Goal: Task Accomplishment & Management: Complete application form

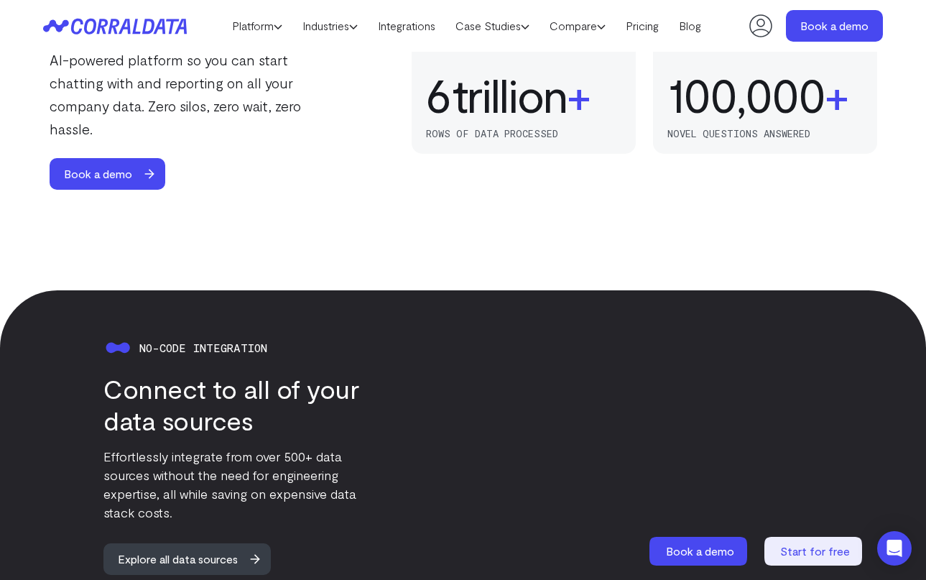
scroll to position [1106, 0]
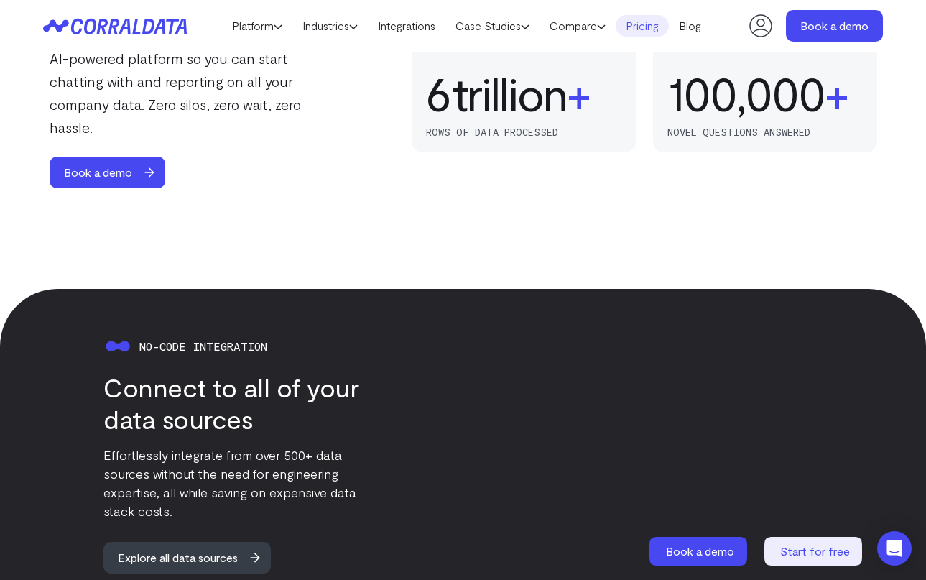
click at [648, 30] on link "Pricing" at bounding box center [642, 26] width 53 height 22
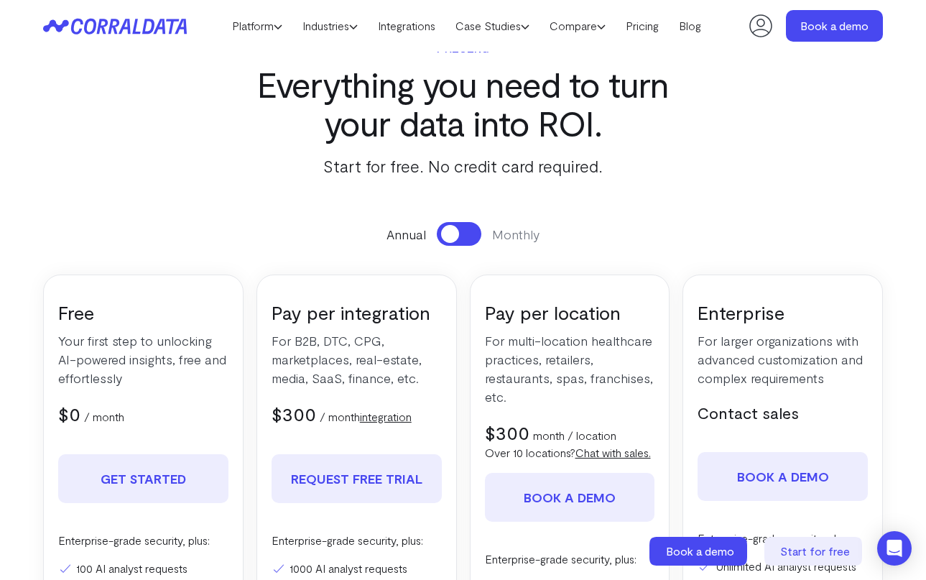
scroll to position [66, 0]
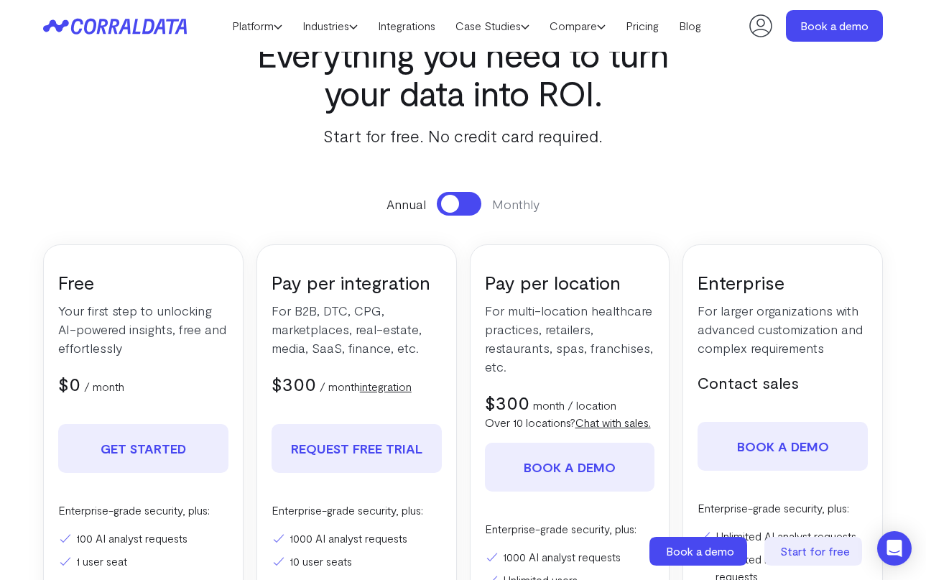
click at [477, 192] on div "Annual Monthly" at bounding box center [463, 204] width 840 height 24
click at [469, 203] on button at bounding box center [459, 204] width 45 height 24
click at [442, 206] on button at bounding box center [459, 204] width 45 height 24
click at [471, 214] on button at bounding box center [459, 204] width 45 height 24
click at [455, 208] on button at bounding box center [459, 204] width 45 height 24
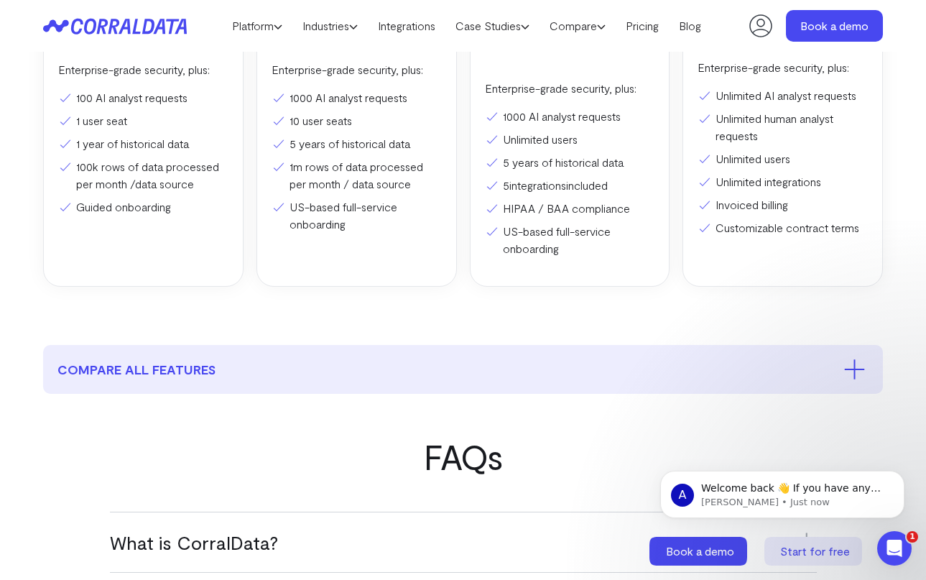
scroll to position [507, 0]
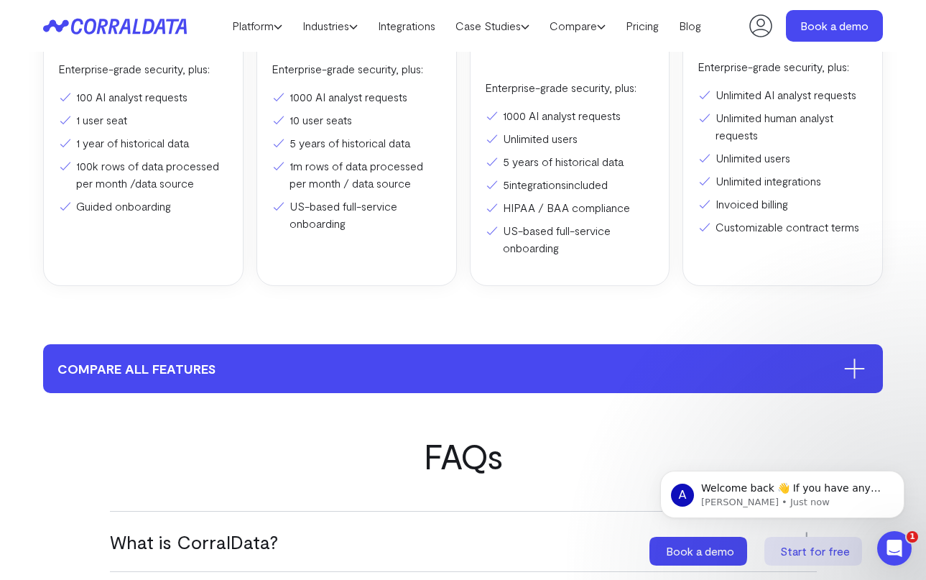
click at [779, 393] on button "compare all features" at bounding box center [463, 368] width 840 height 49
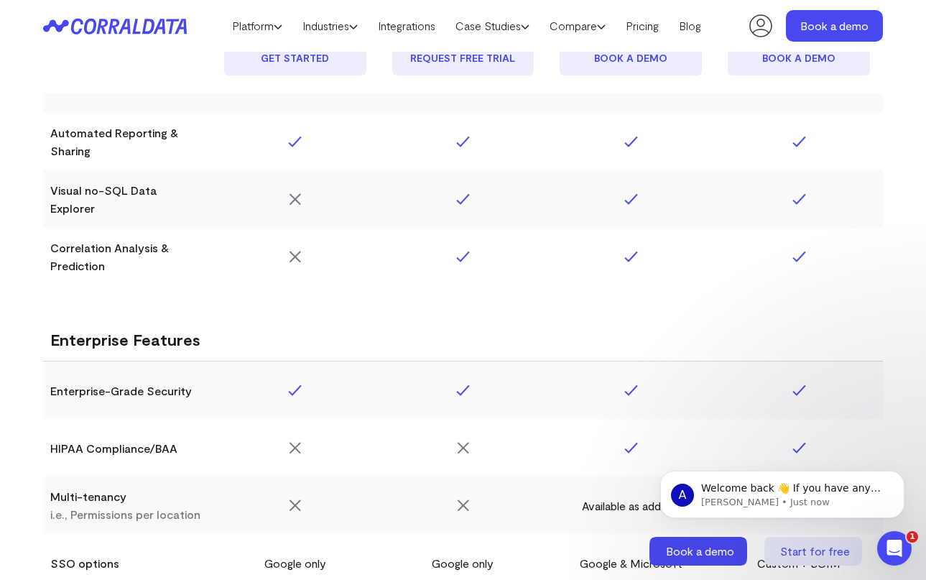
scroll to position [2290, 0]
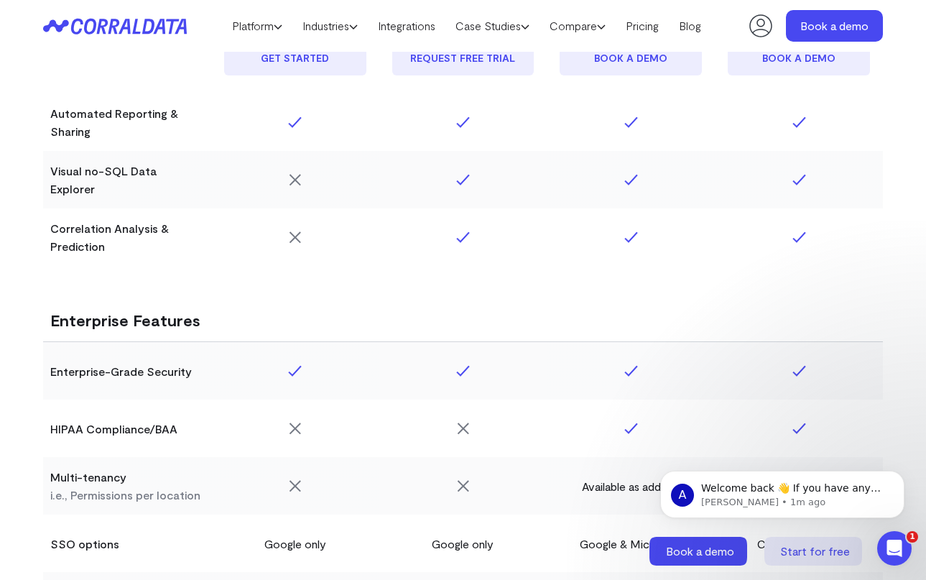
click at [758, 29] on icon at bounding box center [761, 25] width 23 height 23
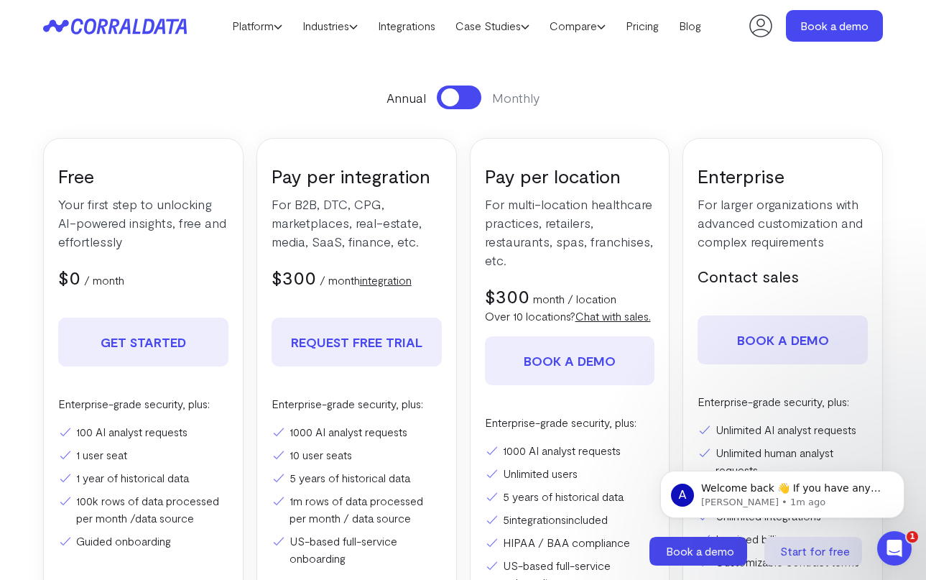
scroll to position [201, 0]
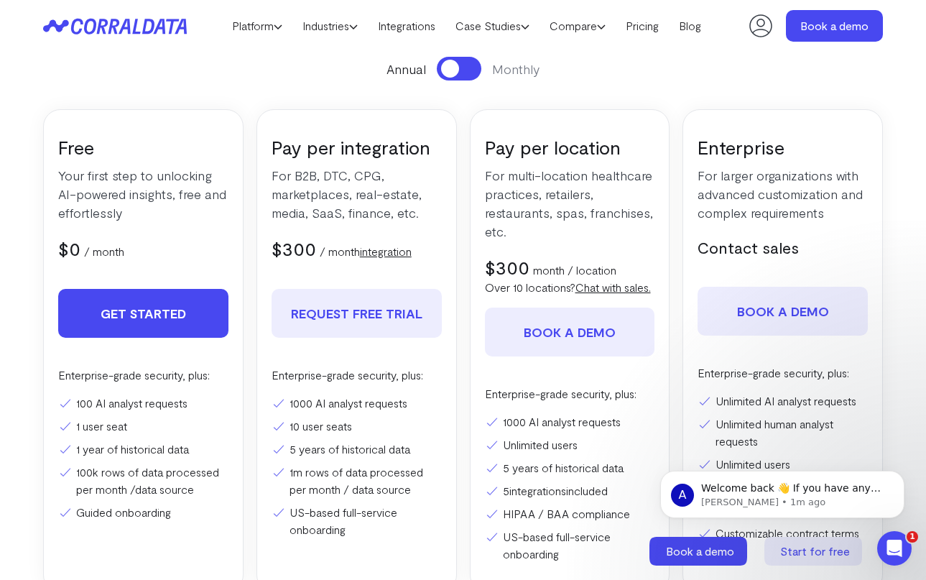
click at [157, 316] on link "Get Started" at bounding box center [143, 313] width 170 height 49
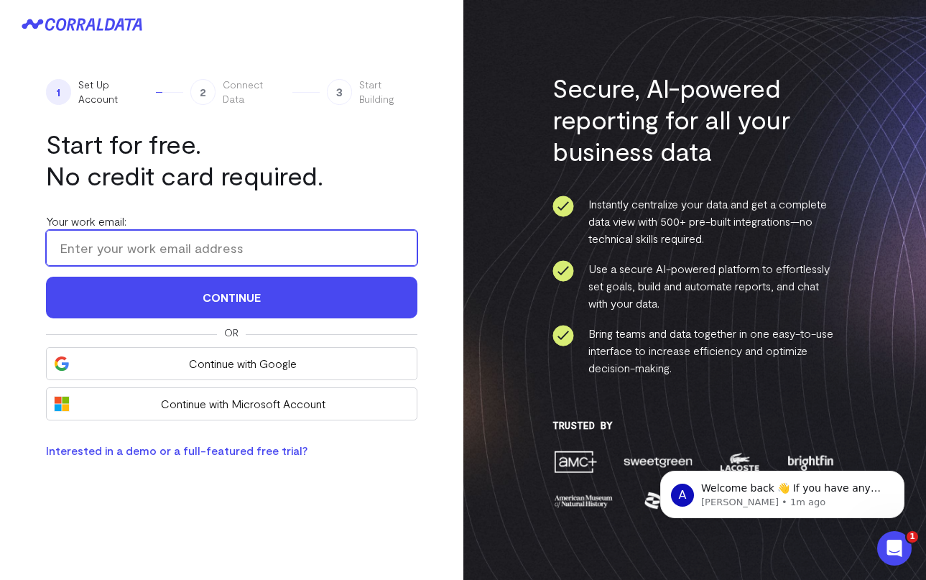
click at [249, 246] on input "Your work email:" at bounding box center [232, 248] width 372 height 36
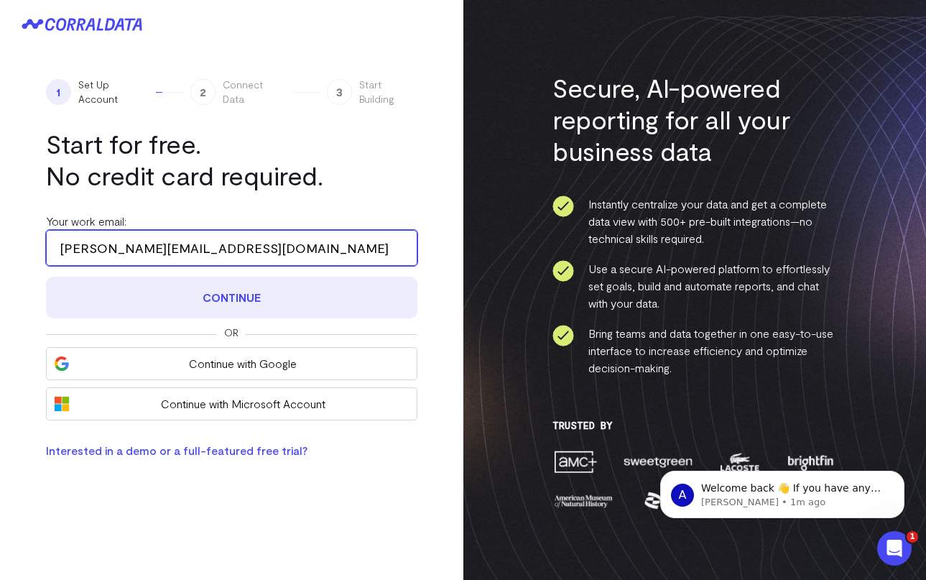
type input "[PERSON_NAME][EMAIL_ADDRESS][DOMAIN_NAME]"
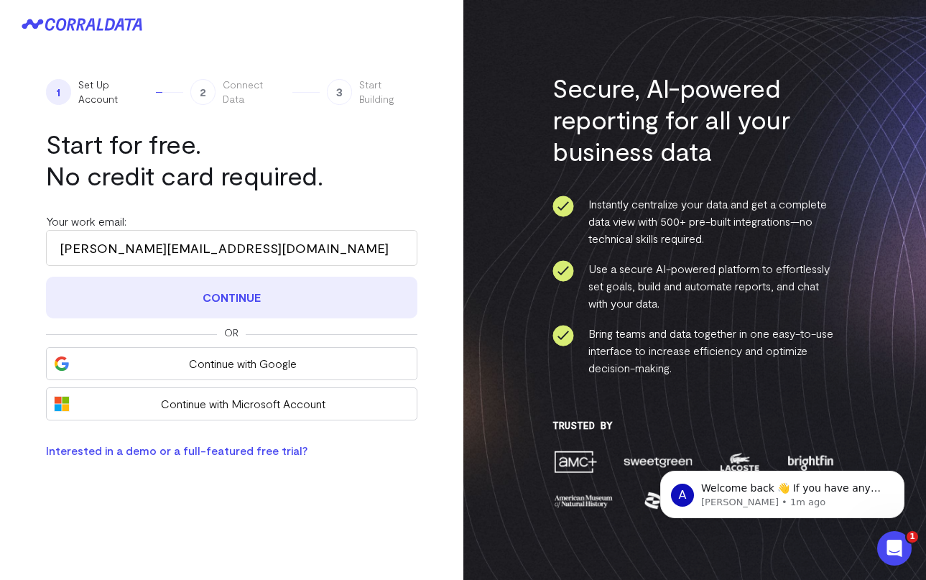
click at [88, 306] on button "Continue" at bounding box center [232, 298] width 372 height 42
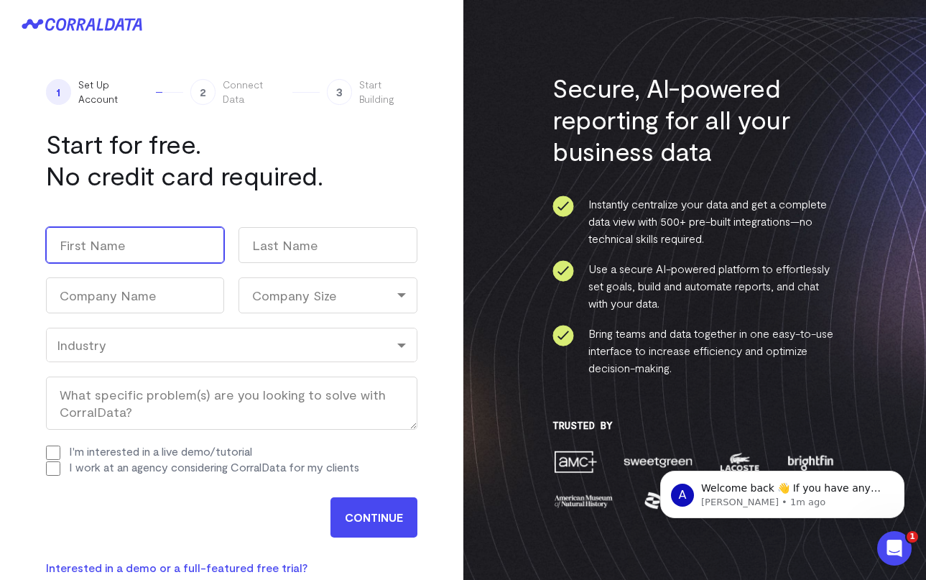
click at [139, 246] on input "First" at bounding box center [135, 245] width 178 height 36
type input "[PERSON_NAME]"
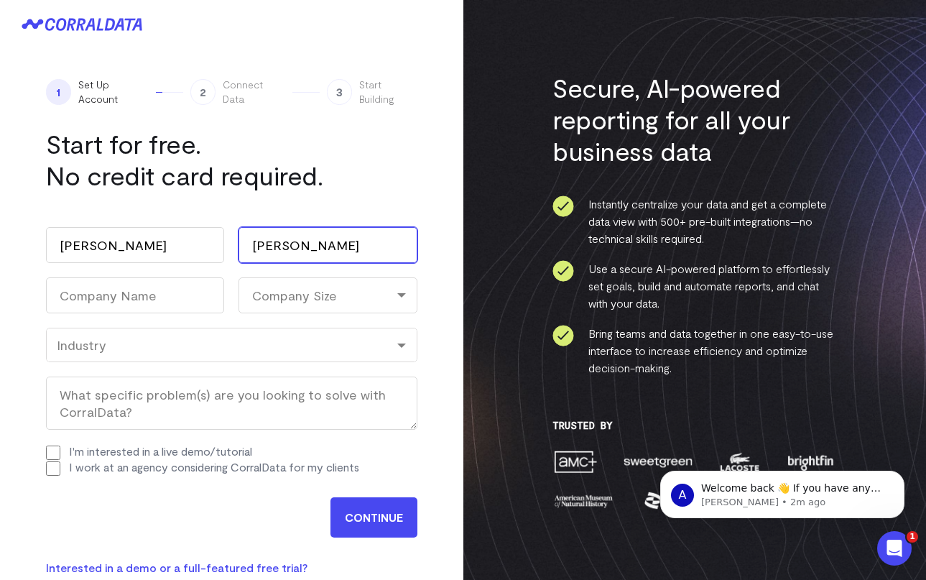
type input "[PERSON_NAME]"
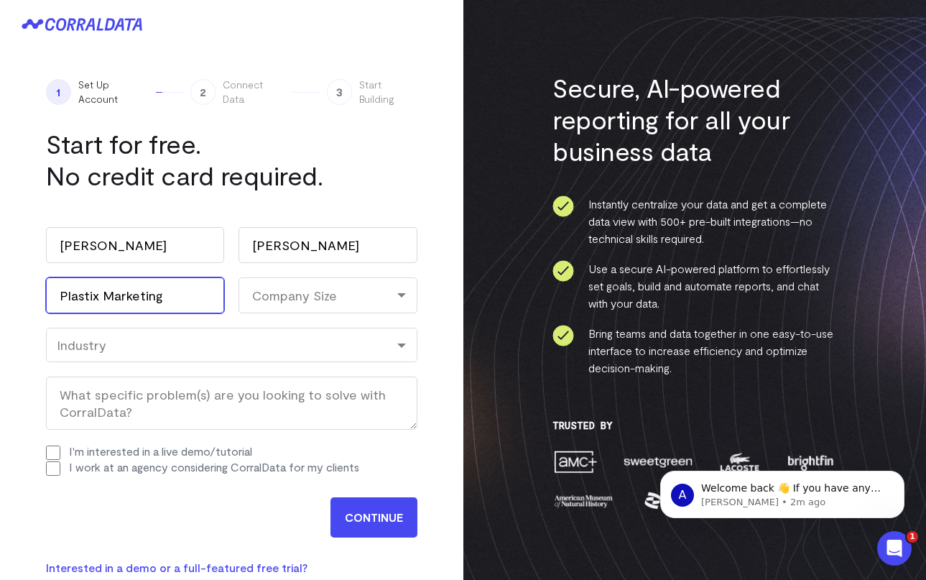
type input "Plastix Marketing"
click at [293, 298] on div "Company Size" at bounding box center [328, 295] width 178 height 36
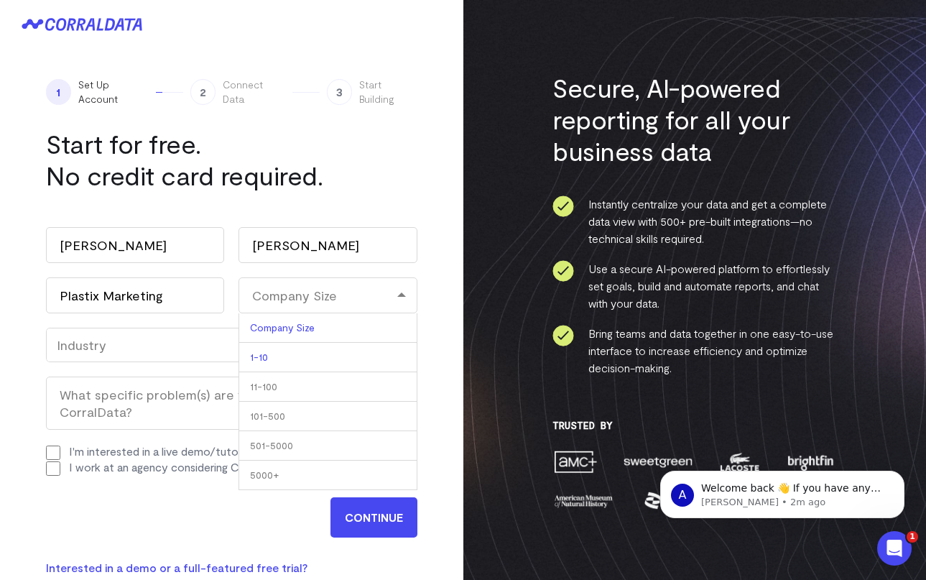
click at [270, 360] on li "1-10" at bounding box center [328, 357] width 178 height 29
select select "1-10"
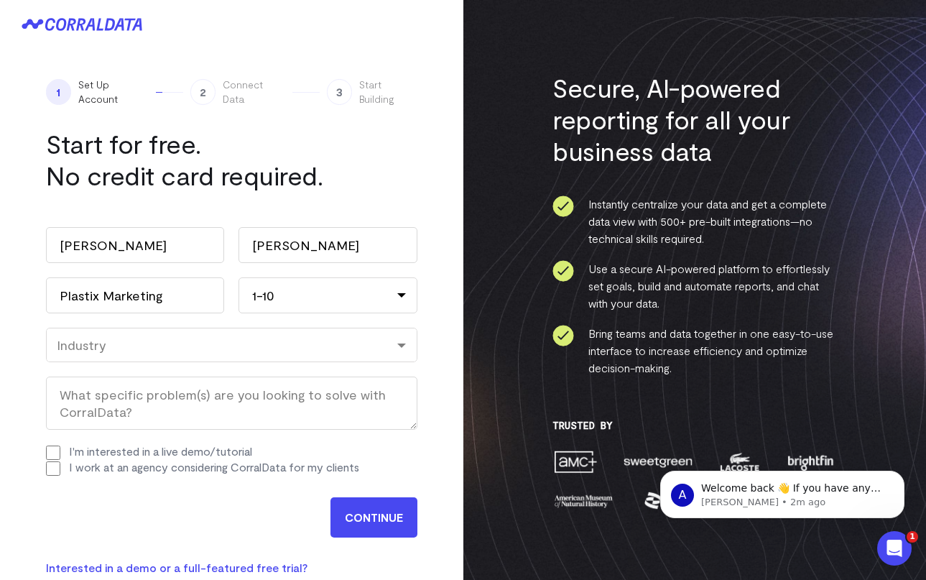
click at [229, 352] on div "Industry" at bounding box center [232, 345] width 350 height 16
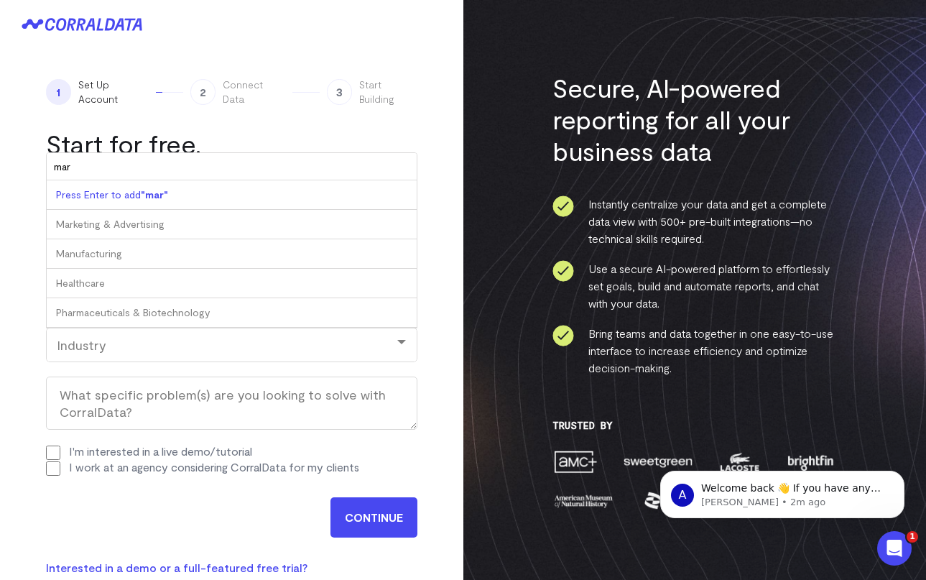
type input "mark"
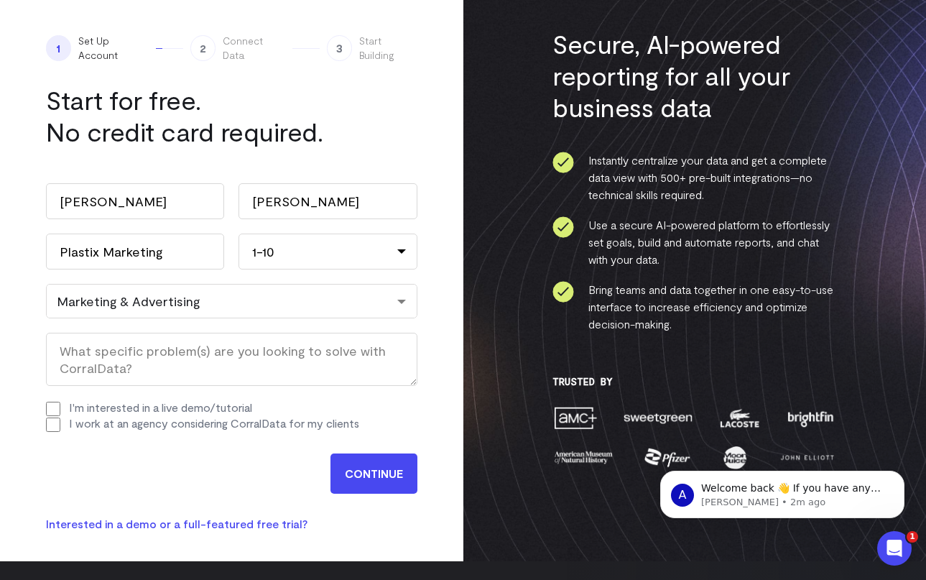
scroll to position [57, 0]
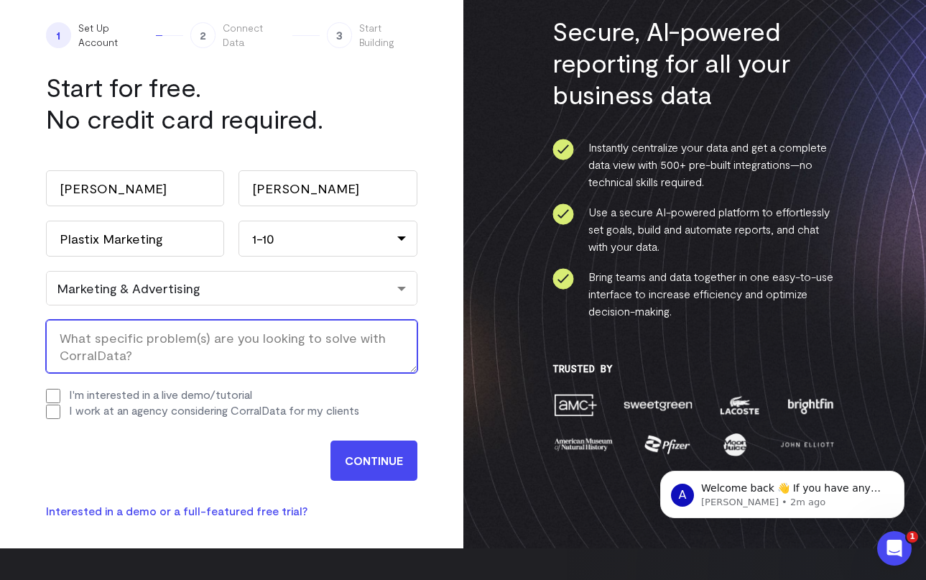
click at [182, 348] on textarea "What specific problem(s) are you looking to solve with CorralData? (Required)" at bounding box center [232, 346] width 372 height 53
type textarea "Roll up agency reporting"
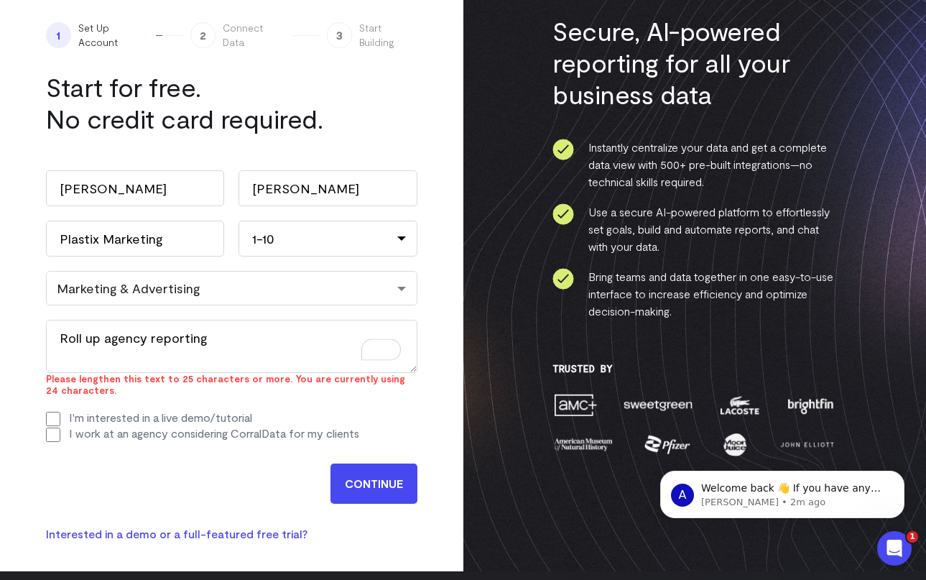
click at [50, 413] on div "I'm interested in a live demo/tutorial I work at an agency considering CorralDa…" at bounding box center [232, 426] width 372 height 32
click at [55, 428] on input "I work at an agency considering CorralData for my clients" at bounding box center [53, 435] width 14 height 14
checkbox input "true"
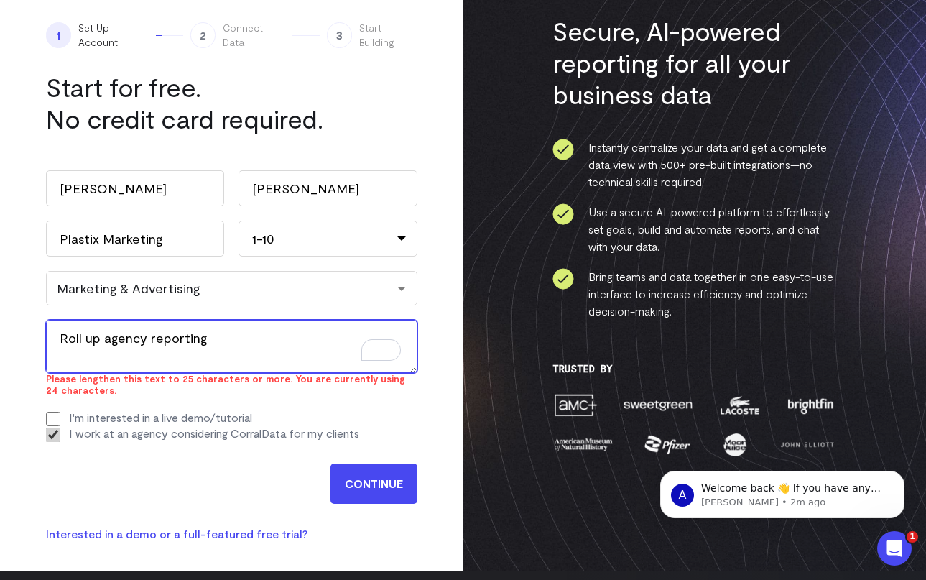
click at [224, 339] on textarea "Roll up agency reporting" at bounding box center [232, 346] width 372 height 53
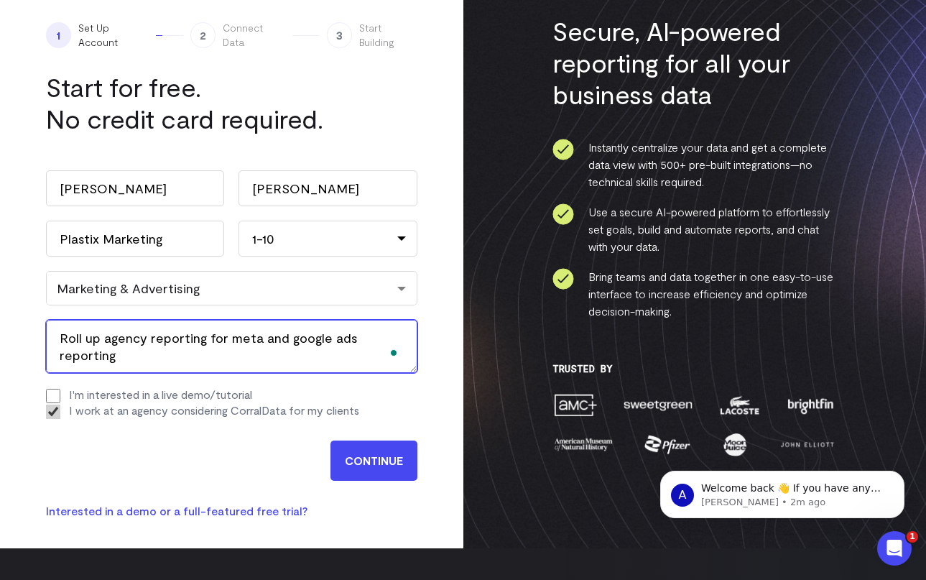
type textarea "Roll up agency reporting for meta and google ads reporting"
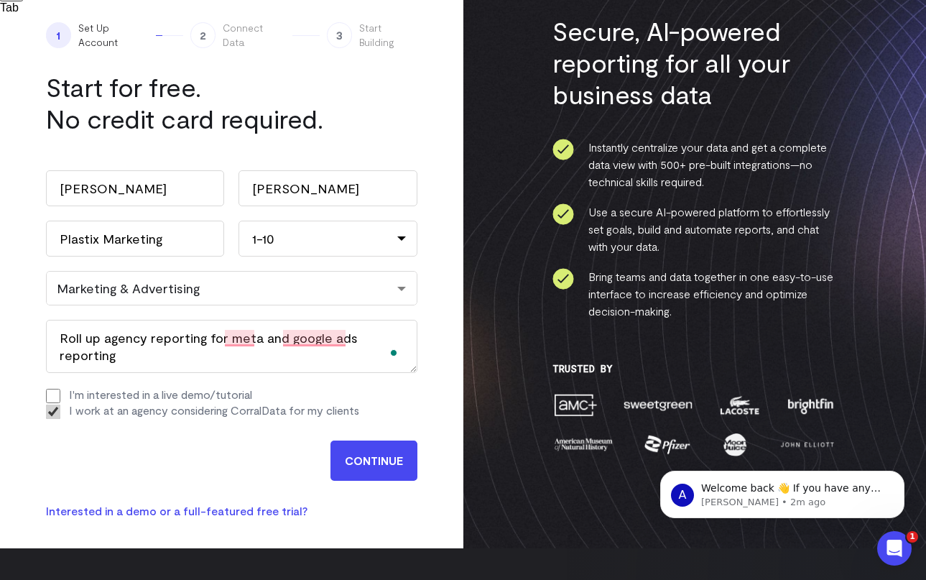
click at [373, 463] on input "CONTINUE" at bounding box center [374, 461] width 87 height 40
